Goal: Communication & Community: Answer question/provide support

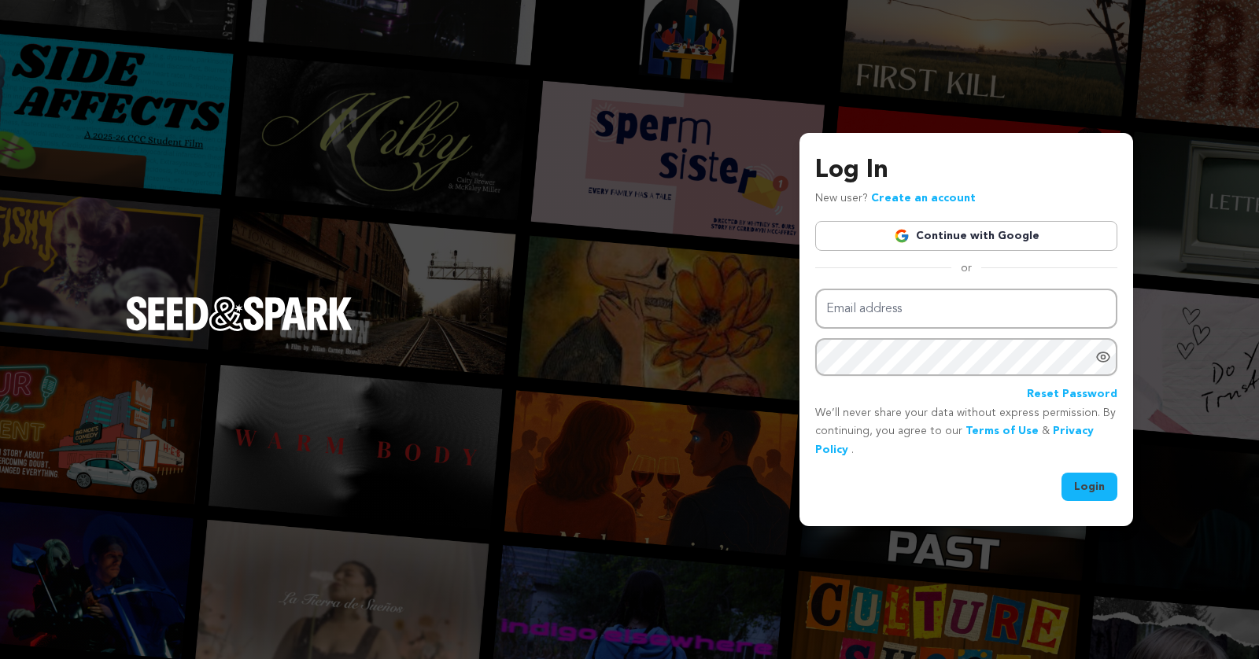
click at [898, 231] on img at bounding box center [902, 236] width 16 height 16
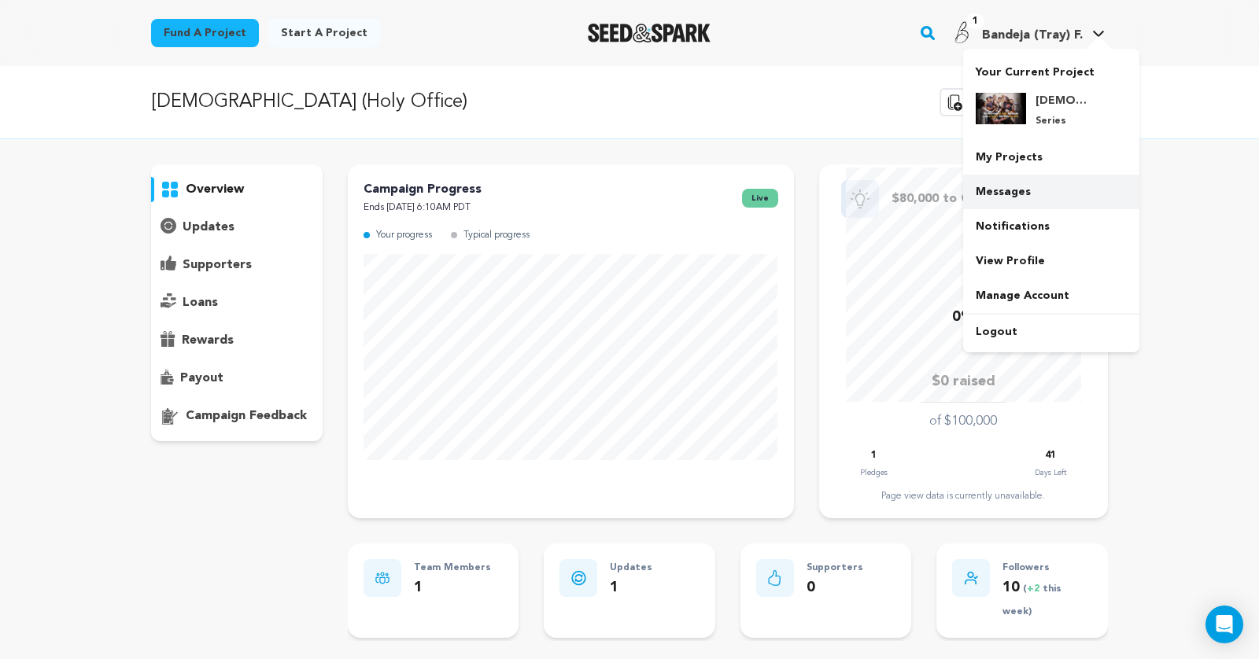
click at [1021, 187] on link "Messages" at bounding box center [1051, 192] width 176 height 35
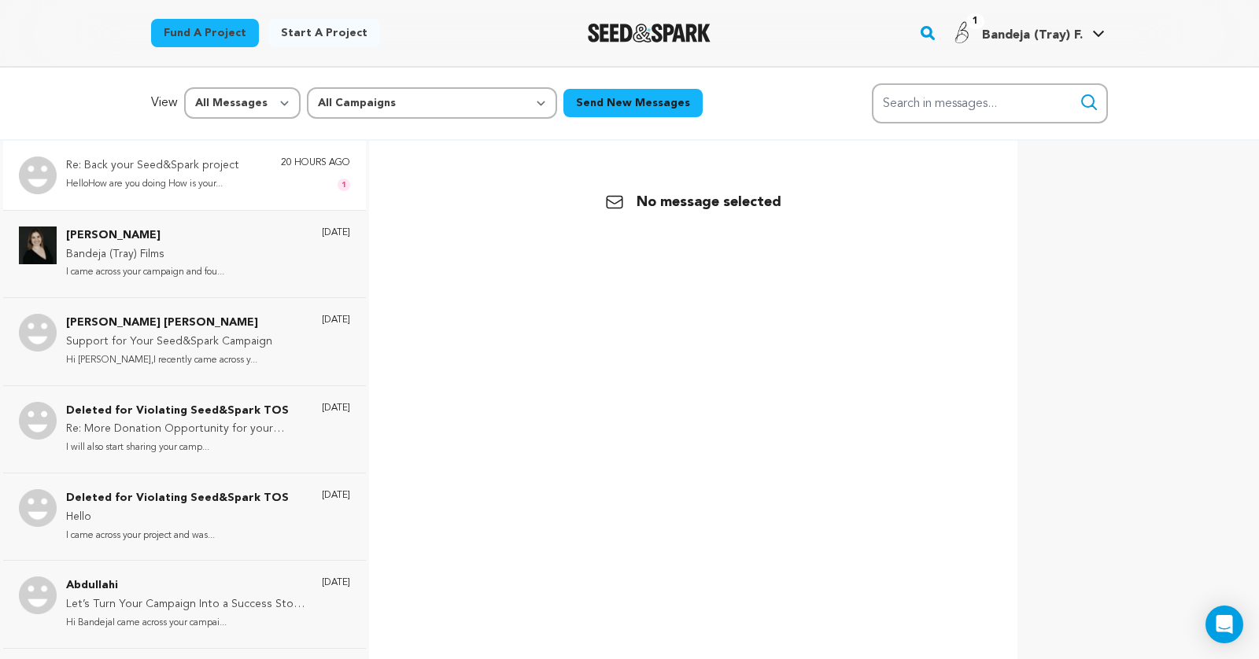
click at [275, 182] on div "Re: Back your Seed&Spark project HelloHow are you doing How is your... 20 hours…" at bounding box center [208, 176] width 284 height 38
